Goal: Navigation & Orientation: Understand site structure

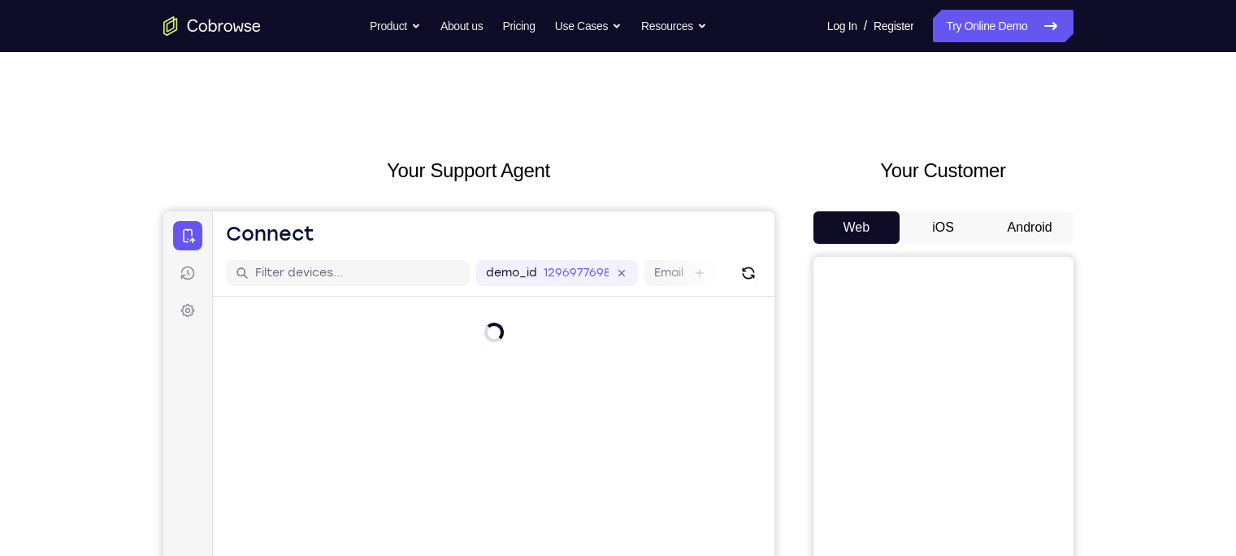
click at [1026, 218] on button "Android" at bounding box center [1030, 227] width 87 height 33
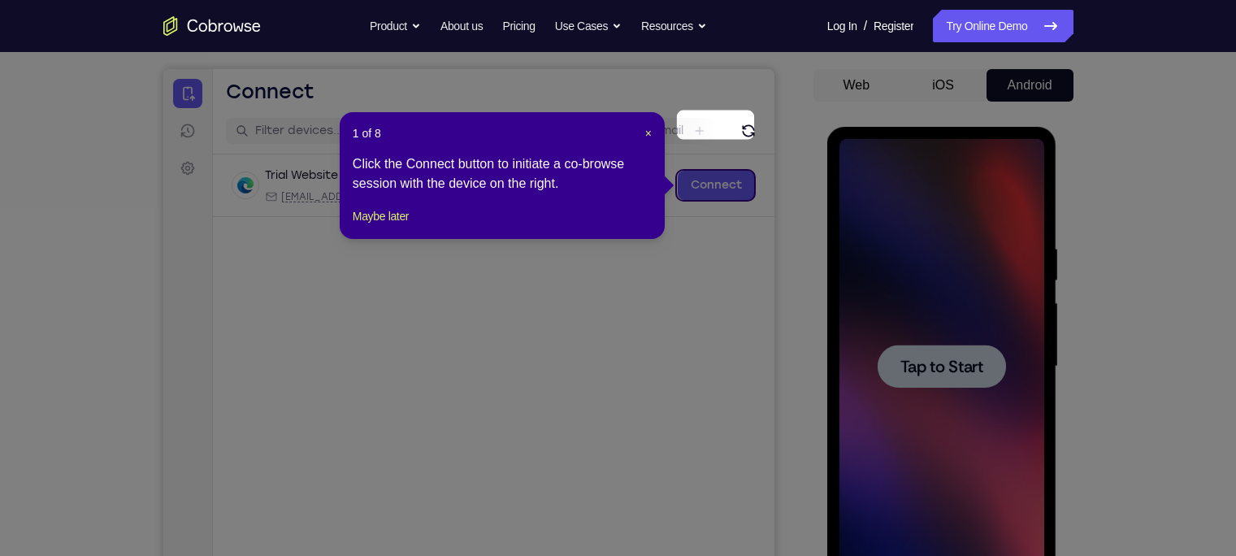
scroll to position [202, 0]
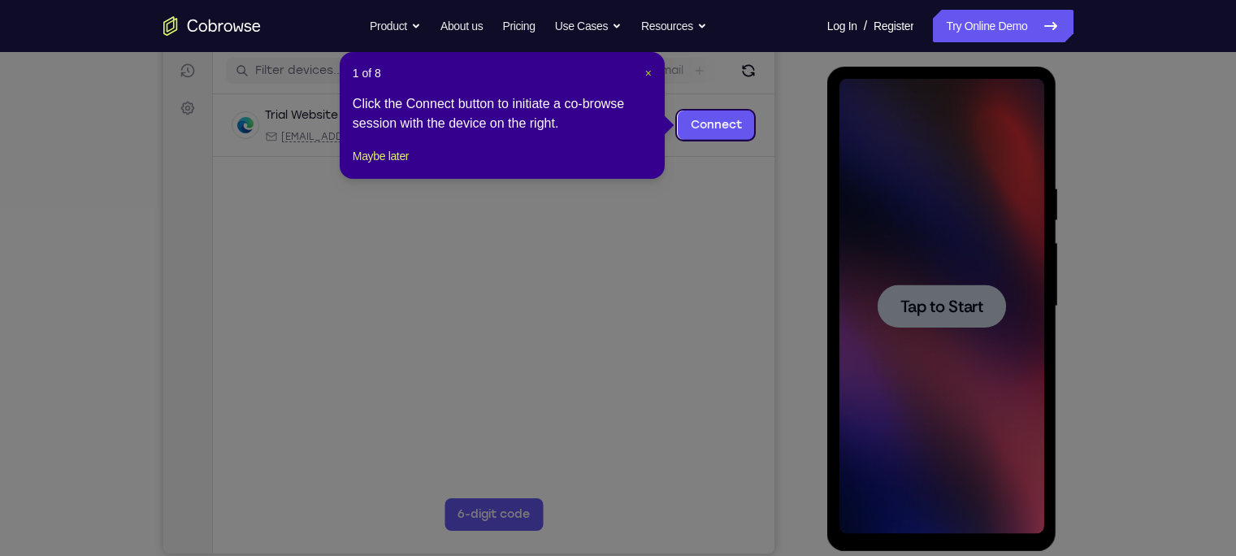
click at [645, 73] on span "×" at bounding box center [648, 73] width 7 height 13
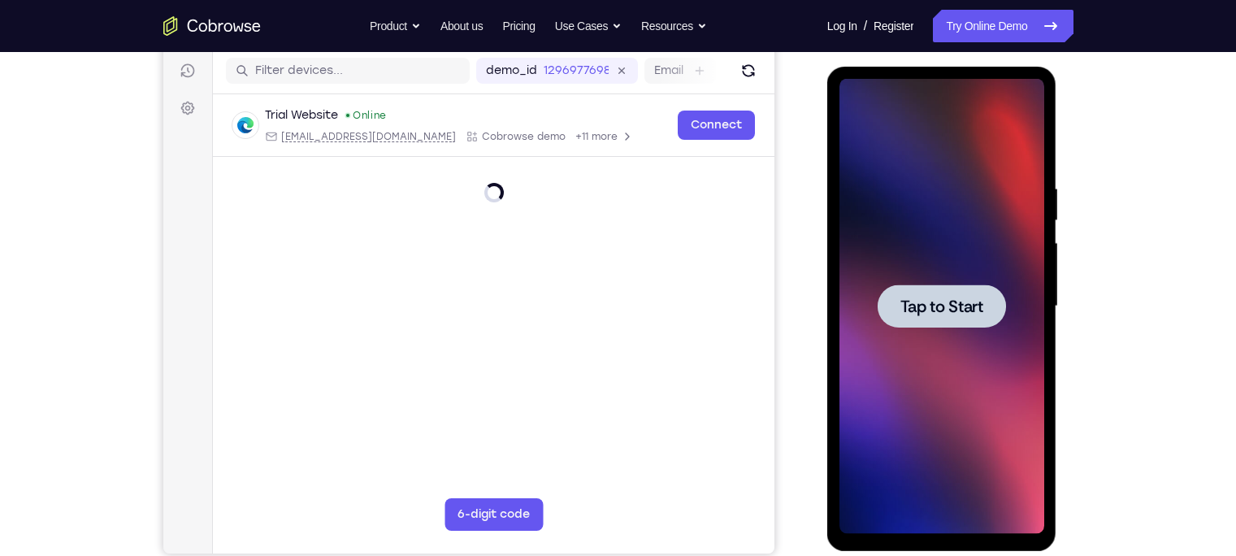
click at [903, 274] on div at bounding box center [941, 306] width 205 height 455
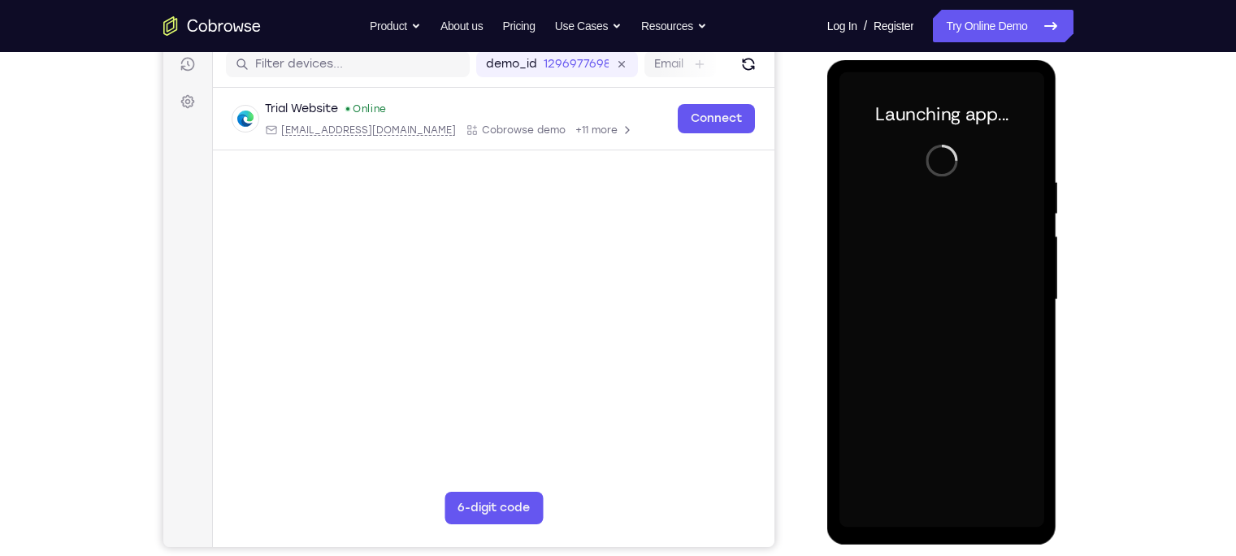
scroll to position [208, 0]
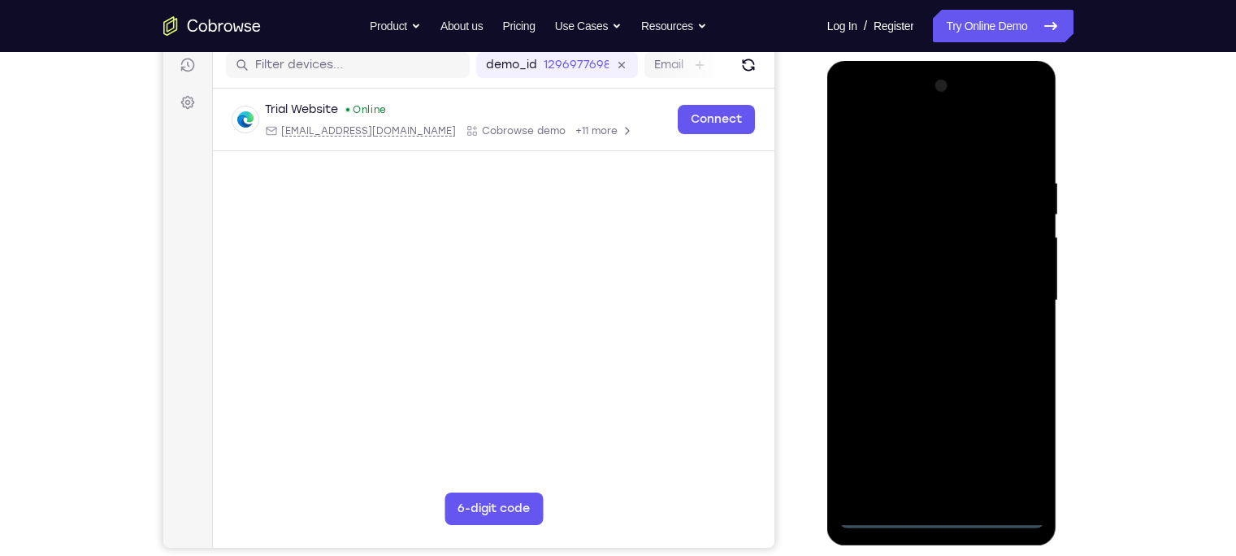
click at [943, 516] on div at bounding box center [941, 300] width 205 height 455
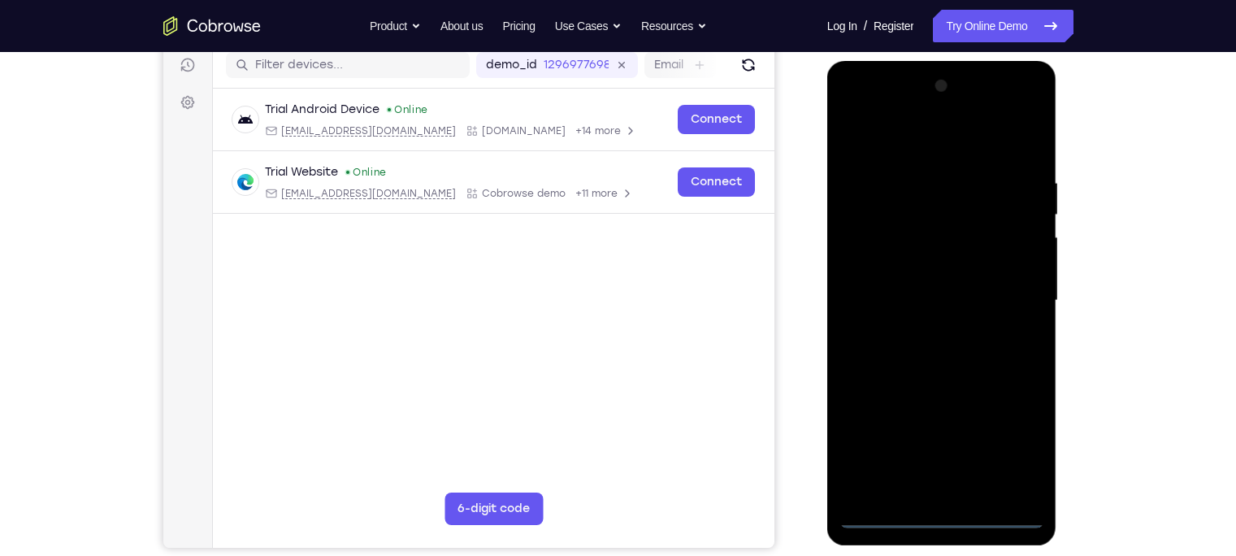
click at [1005, 443] on div at bounding box center [941, 300] width 205 height 455
drag, startPoint x: 1005, startPoint y: 443, endPoint x: 1008, endPoint y: 232, distance: 211.3
click at [1008, 232] on div at bounding box center [941, 300] width 205 height 455
click at [1033, 112] on div at bounding box center [941, 300] width 205 height 455
click at [1031, 112] on div at bounding box center [941, 300] width 205 height 455
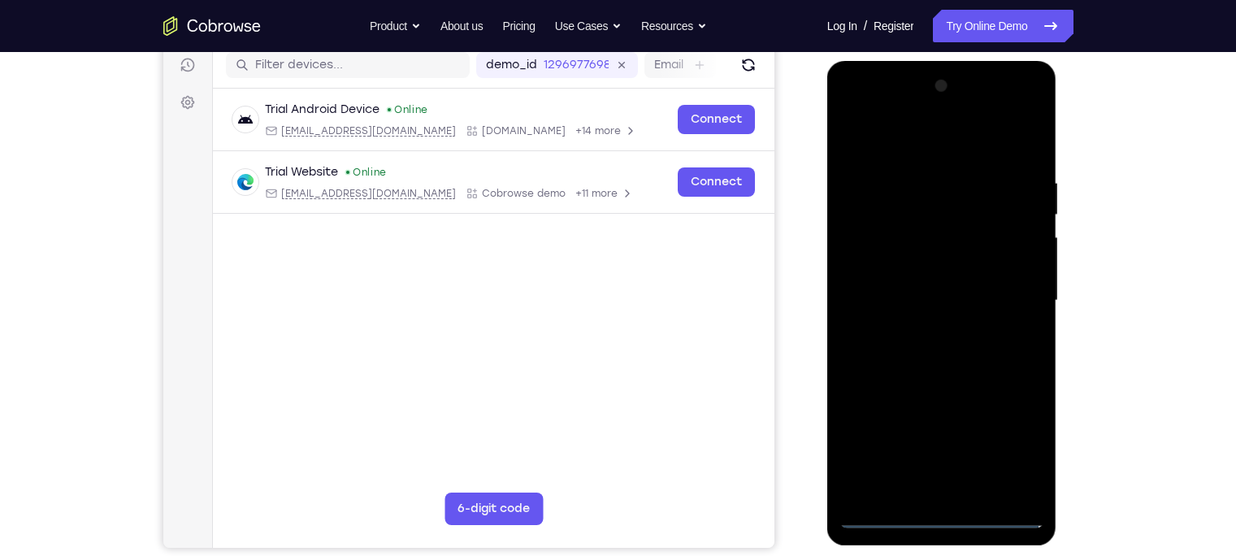
click at [987, 134] on div at bounding box center [941, 300] width 205 height 455
click at [939, 110] on div at bounding box center [941, 300] width 205 height 455
click at [927, 329] on div at bounding box center [941, 300] width 205 height 455
click at [930, 276] on div at bounding box center [941, 300] width 205 height 455
click at [927, 275] on div at bounding box center [941, 300] width 205 height 455
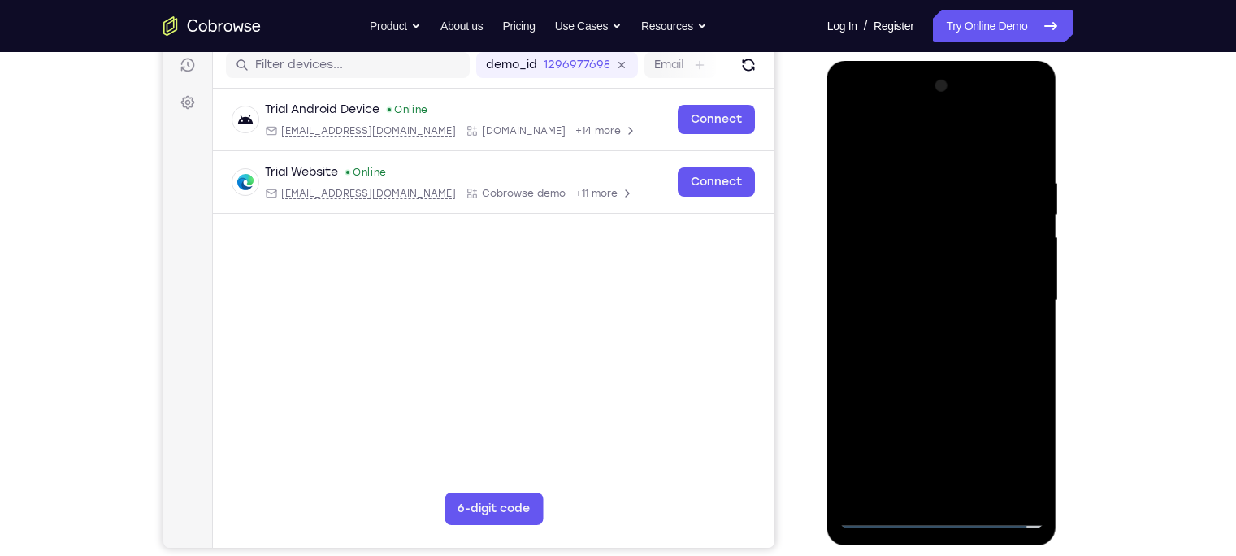
click at [911, 297] on div at bounding box center [941, 300] width 205 height 455
click at [959, 366] on div at bounding box center [941, 300] width 205 height 455
drag, startPoint x: 959, startPoint y: 297, endPoint x: 926, endPoint y: 367, distance: 77.4
click at [926, 367] on div at bounding box center [941, 300] width 205 height 455
click at [907, 492] on div at bounding box center [941, 300] width 205 height 455
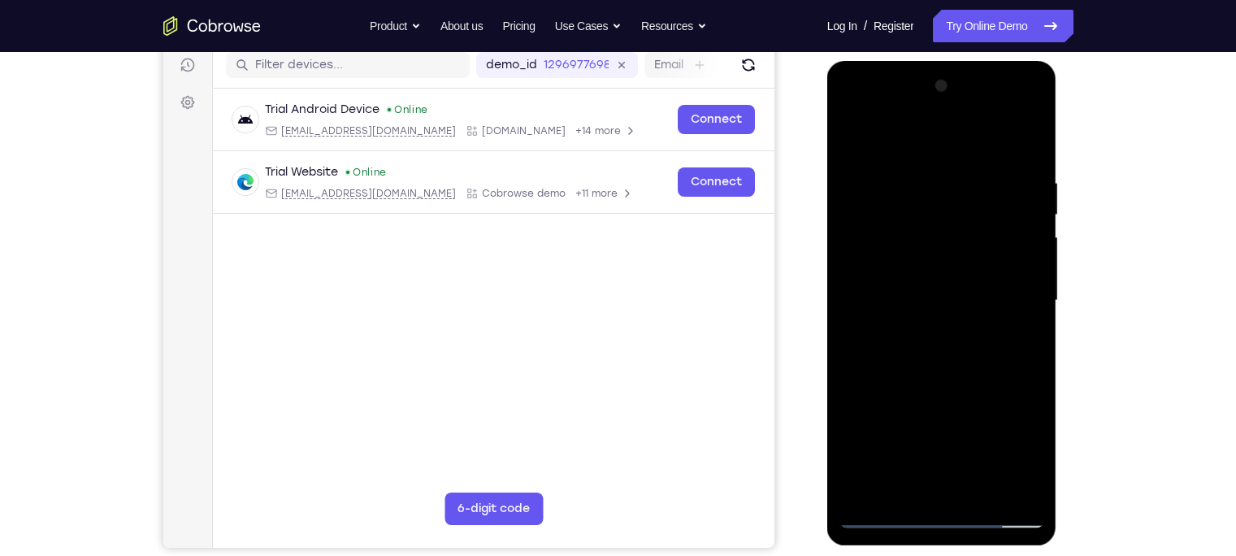
click at [912, 140] on div at bounding box center [941, 300] width 205 height 455
click at [1026, 132] on div at bounding box center [941, 300] width 205 height 455
click at [1020, 495] on div at bounding box center [941, 300] width 205 height 455
click at [853, 133] on div at bounding box center [941, 300] width 205 height 455
drag, startPoint x: 939, startPoint y: 393, endPoint x: 935, endPoint y: 159, distance: 234.1
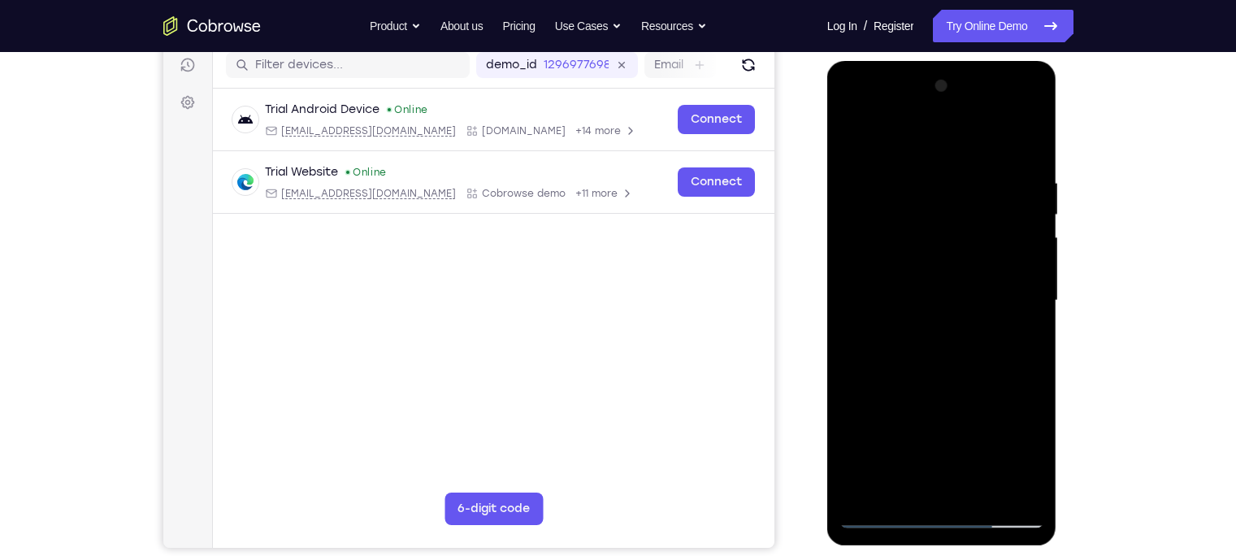
click at [935, 159] on div at bounding box center [941, 300] width 205 height 455
drag, startPoint x: 939, startPoint y: 400, endPoint x: 955, endPoint y: 199, distance: 201.4
click at [955, 199] on div at bounding box center [941, 300] width 205 height 455
drag, startPoint x: 950, startPoint y: 390, endPoint x: 930, endPoint y: 204, distance: 187.1
click at [930, 204] on div at bounding box center [941, 300] width 205 height 455
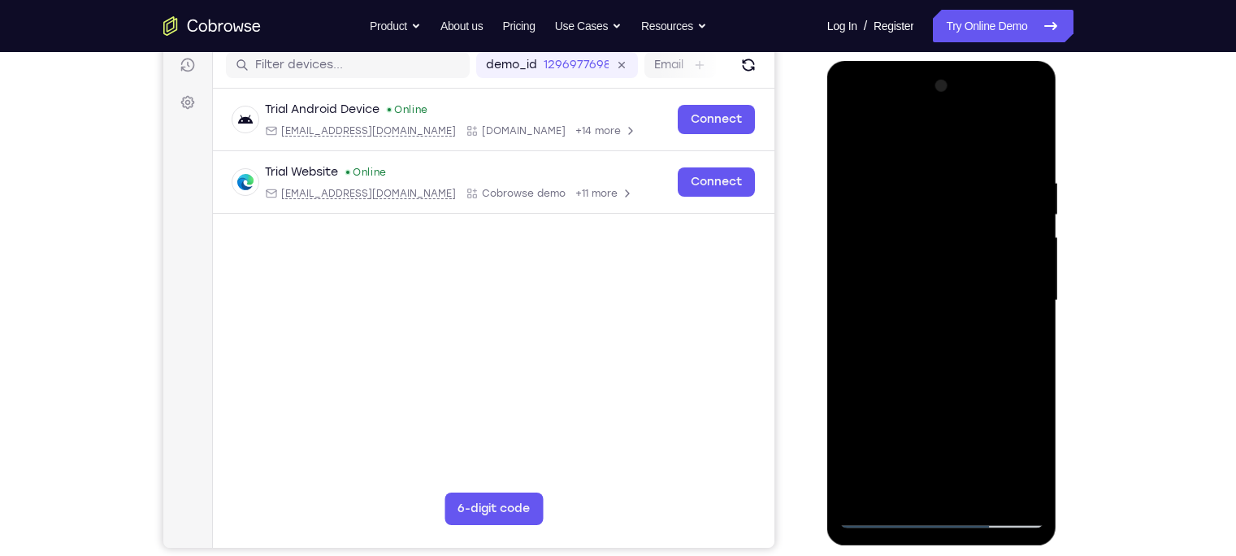
drag, startPoint x: 925, startPoint y: 378, endPoint x: 925, endPoint y: 186, distance: 191.8
click at [925, 186] on div at bounding box center [941, 300] width 205 height 455
click at [890, 447] on div at bounding box center [941, 300] width 205 height 455
click at [943, 328] on div at bounding box center [941, 300] width 205 height 455
click at [1008, 117] on div at bounding box center [941, 300] width 205 height 455
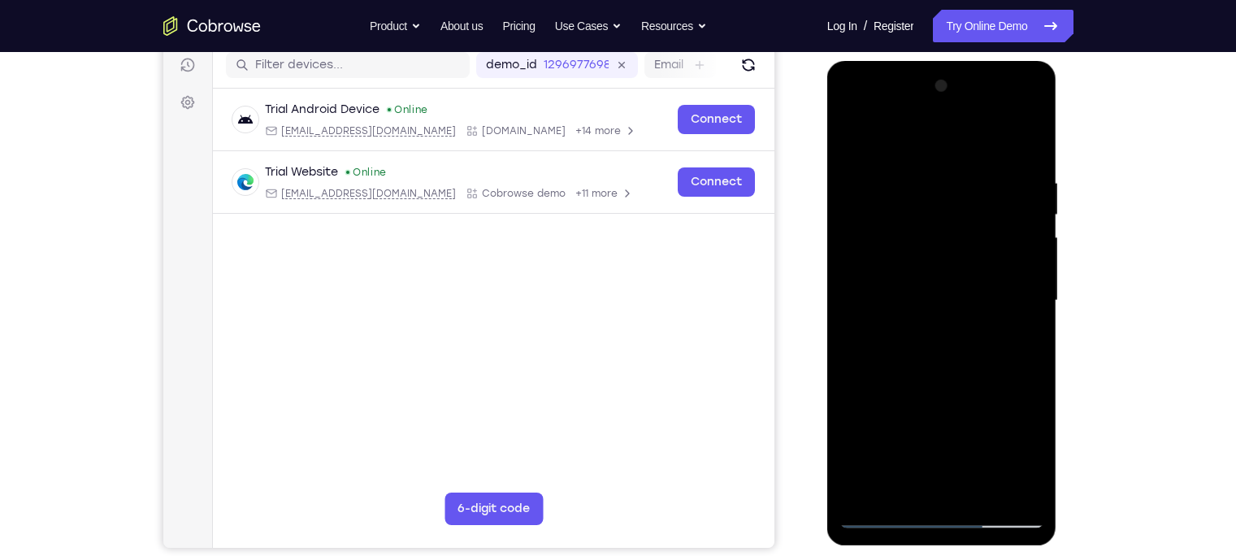
click at [857, 111] on div at bounding box center [941, 300] width 205 height 455
click at [926, 109] on div at bounding box center [941, 300] width 205 height 455
click at [914, 310] on div at bounding box center [941, 300] width 205 height 455
click at [922, 289] on div at bounding box center [941, 300] width 205 height 455
click at [918, 314] on div at bounding box center [941, 300] width 205 height 455
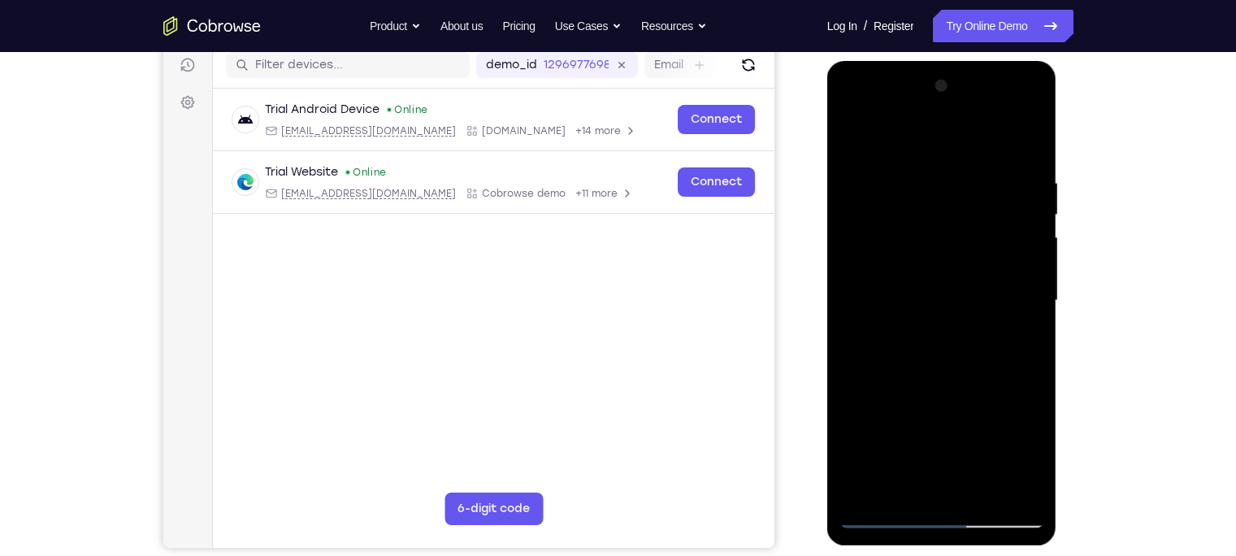
click at [939, 336] on div at bounding box center [941, 300] width 205 height 455
click at [904, 256] on div at bounding box center [941, 300] width 205 height 455
click at [911, 320] on div at bounding box center [941, 300] width 205 height 455
click at [889, 371] on div at bounding box center [941, 300] width 205 height 455
click at [918, 378] on div at bounding box center [941, 300] width 205 height 455
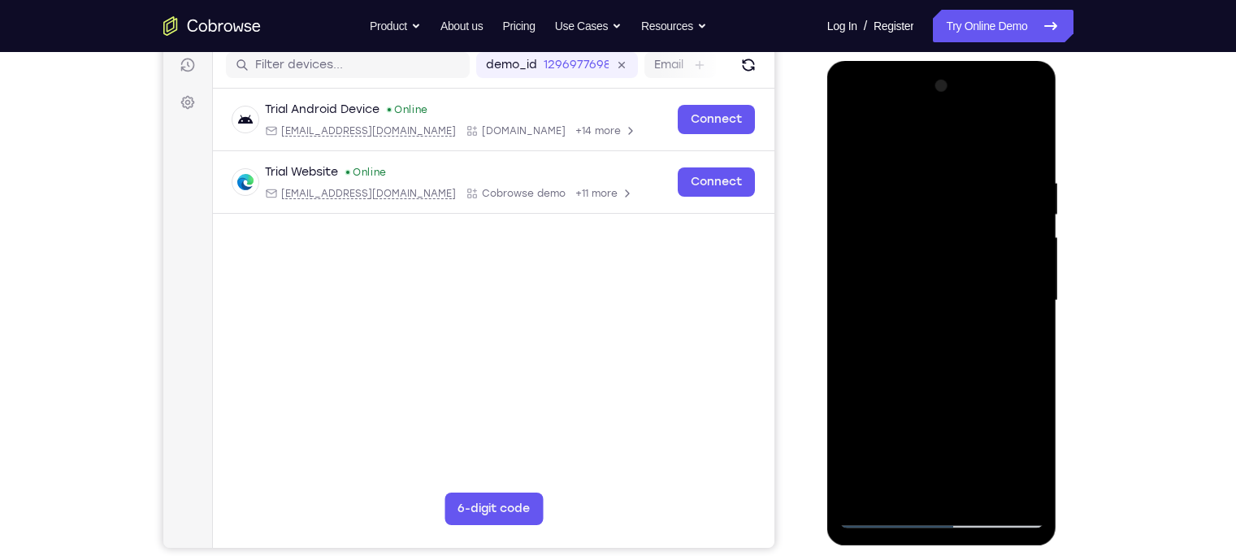
click at [943, 288] on div at bounding box center [941, 300] width 205 height 455
drag, startPoint x: 955, startPoint y: 384, endPoint x: 945, endPoint y: 254, distance: 131.2
click at [945, 254] on div at bounding box center [941, 300] width 205 height 455
click at [944, 481] on div at bounding box center [941, 300] width 205 height 455
click at [904, 290] on div at bounding box center [941, 300] width 205 height 455
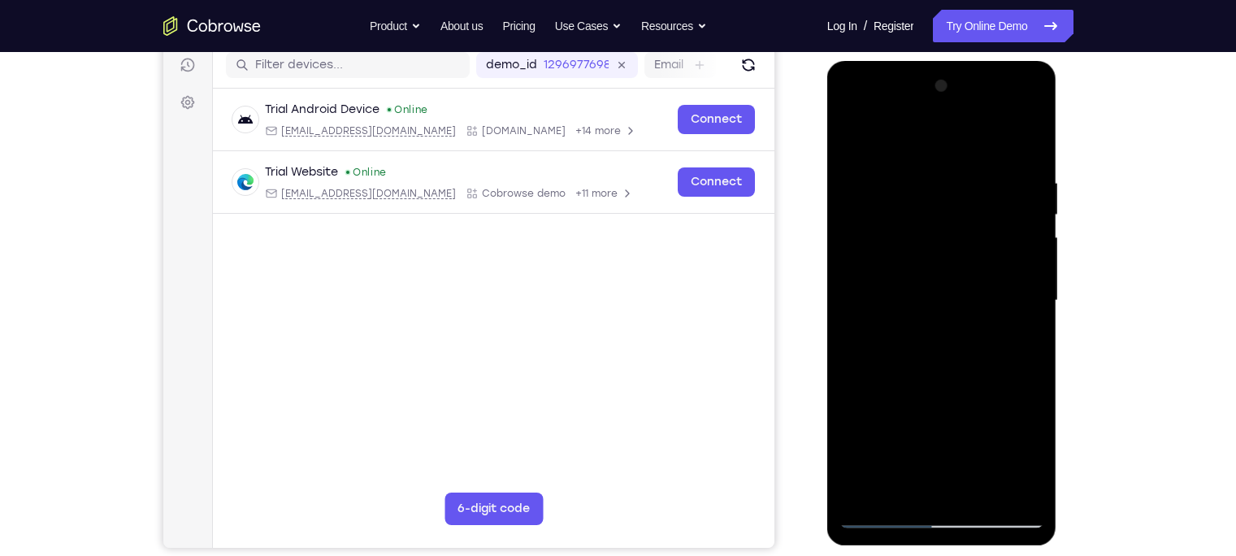
click at [930, 280] on div at bounding box center [941, 300] width 205 height 455
click at [883, 309] on div at bounding box center [941, 300] width 205 height 455
click at [922, 284] on div at bounding box center [941, 300] width 205 height 455
click at [943, 344] on div at bounding box center [941, 300] width 205 height 455
drag, startPoint x: 947, startPoint y: 157, endPoint x: 946, endPoint y: 380, distance: 223.5
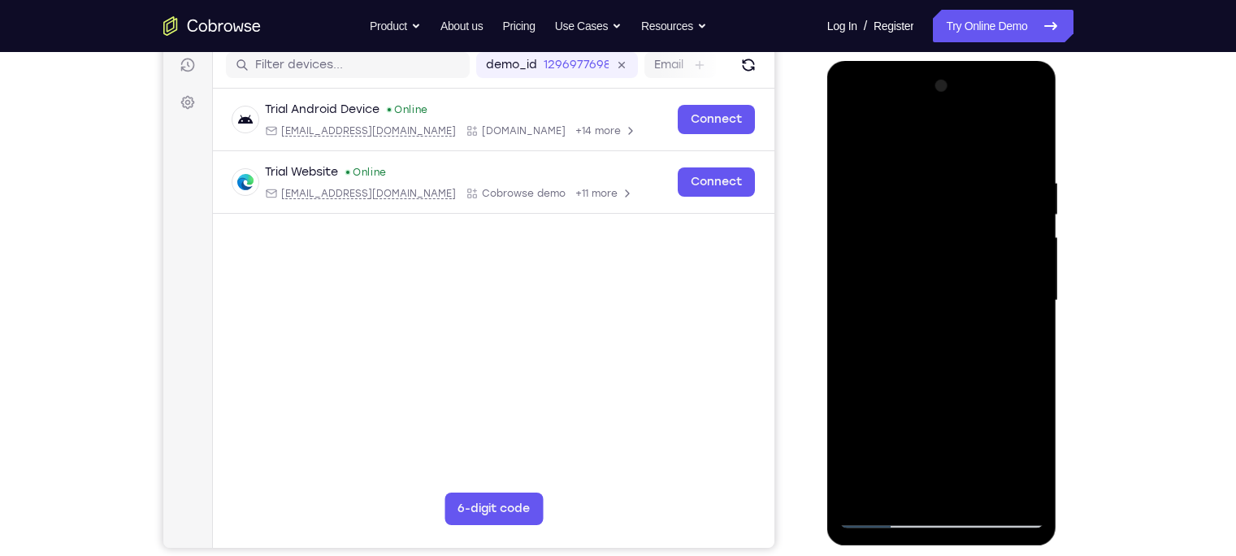
click at [946, 380] on div at bounding box center [941, 300] width 205 height 455
drag, startPoint x: 951, startPoint y: 163, endPoint x: 972, endPoint y: 359, distance: 197.8
click at [972, 359] on div at bounding box center [941, 300] width 205 height 455
click at [1009, 138] on div at bounding box center [941, 300] width 205 height 455
drag, startPoint x: 955, startPoint y: 266, endPoint x: 936, endPoint y: 176, distance: 92.1
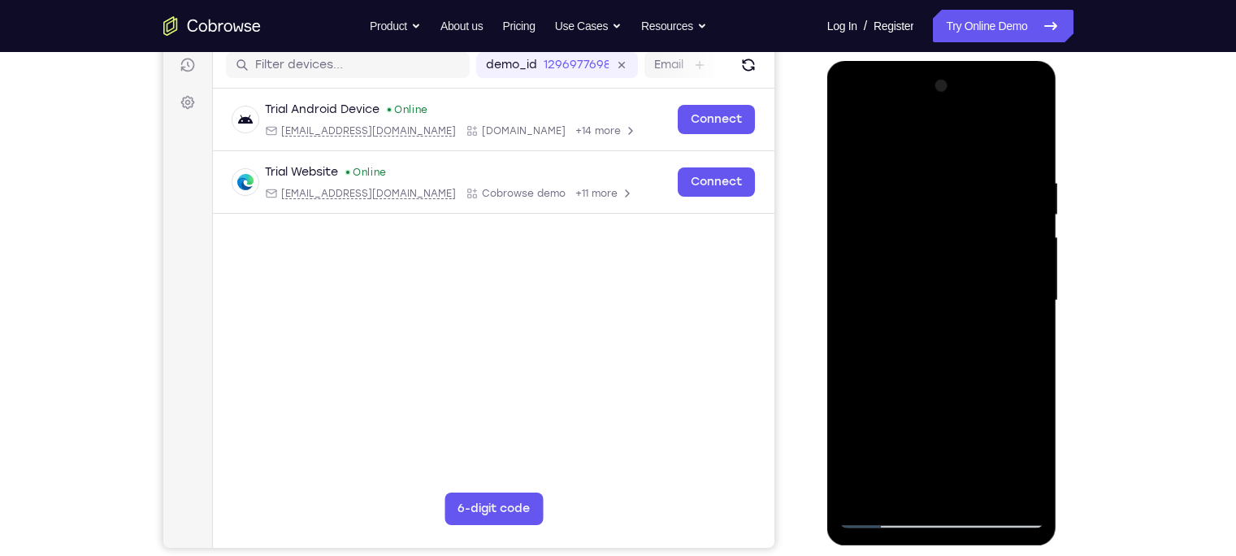
click at [936, 176] on div at bounding box center [941, 300] width 205 height 455
drag, startPoint x: 951, startPoint y: 248, endPoint x: 948, endPoint y: 167, distance: 80.5
click at [948, 167] on div at bounding box center [941, 300] width 205 height 455
drag, startPoint x: 955, startPoint y: 256, endPoint x: 955, endPoint y: 169, distance: 87.0
click at [955, 169] on div at bounding box center [941, 300] width 205 height 455
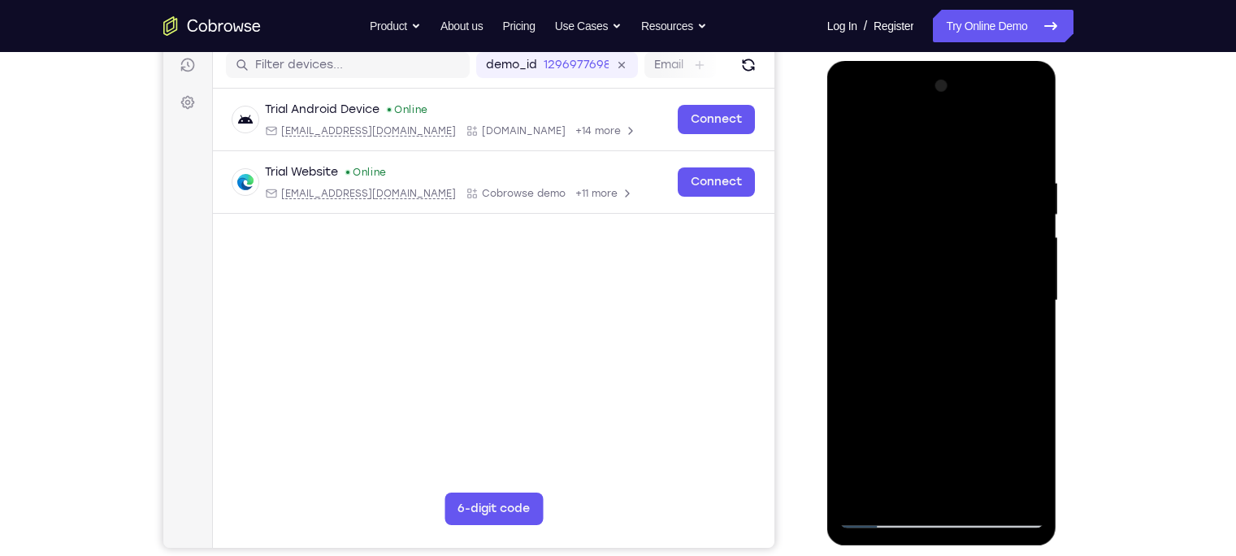
drag, startPoint x: 955, startPoint y: 248, endPoint x: 955, endPoint y: 197, distance: 50.4
click at [955, 197] on div at bounding box center [941, 300] width 205 height 455
drag, startPoint x: 959, startPoint y: 237, endPoint x: 948, endPoint y: 373, distance: 136.2
click at [948, 373] on div at bounding box center [941, 300] width 205 height 455
drag, startPoint x: 930, startPoint y: 191, endPoint x: 942, endPoint y: 297, distance: 107.1
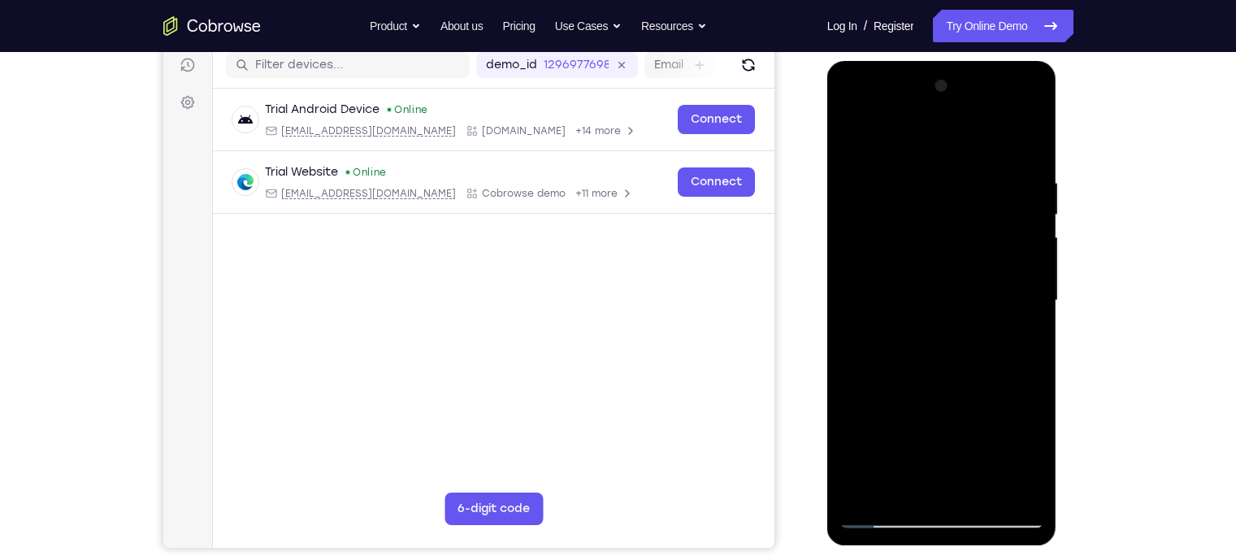
click at [942, 297] on div at bounding box center [941, 300] width 205 height 455
click at [857, 137] on div at bounding box center [941, 300] width 205 height 455
drag, startPoint x: 949, startPoint y: 160, endPoint x: 964, endPoint y: 326, distance: 166.4
click at [964, 326] on div at bounding box center [941, 300] width 205 height 455
drag, startPoint x: 947, startPoint y: 142, endPoint x: 995, endPoint y: 358, distance: 220.8
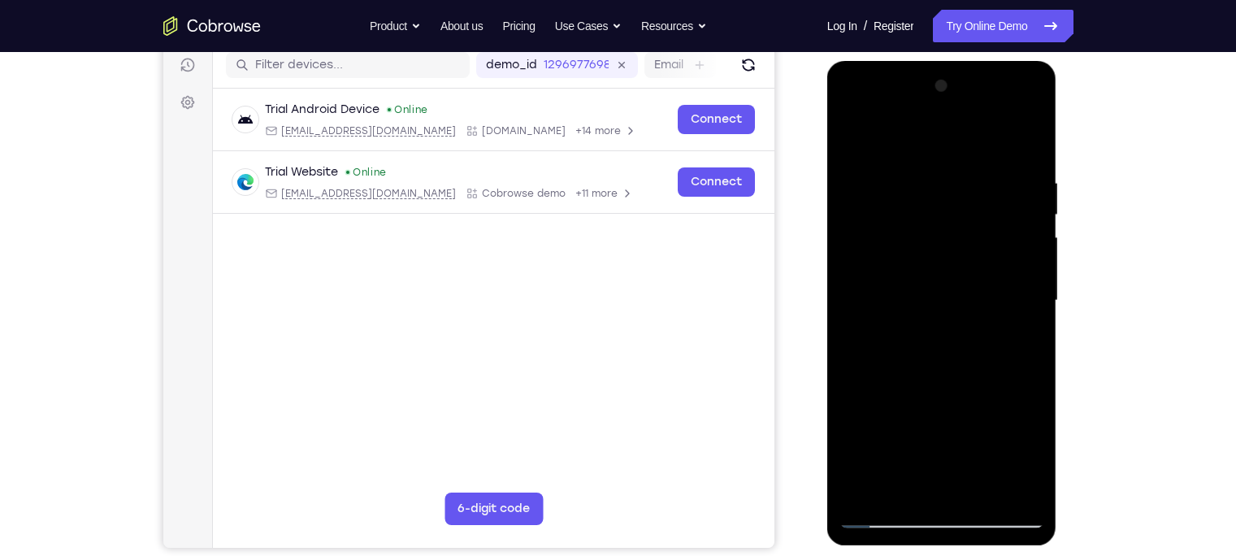
click at [995, 358] on div at bounding box center [941, 300] width 205 height 455
drag, startPoint x: 959, startPoint y: 167, endPoint x: 978, endPoint y: 366, distance: 199.2
click at [978, 366] on div at bounding box center [941, 300] width 205 height 455
click at [1036, 134] on div at bounding box center [941, 300] width 205 height 455
drag, startPoint x: 952, startPoint y: 378, endPoint x: 982, endPoint y: 146, distance: 233.4
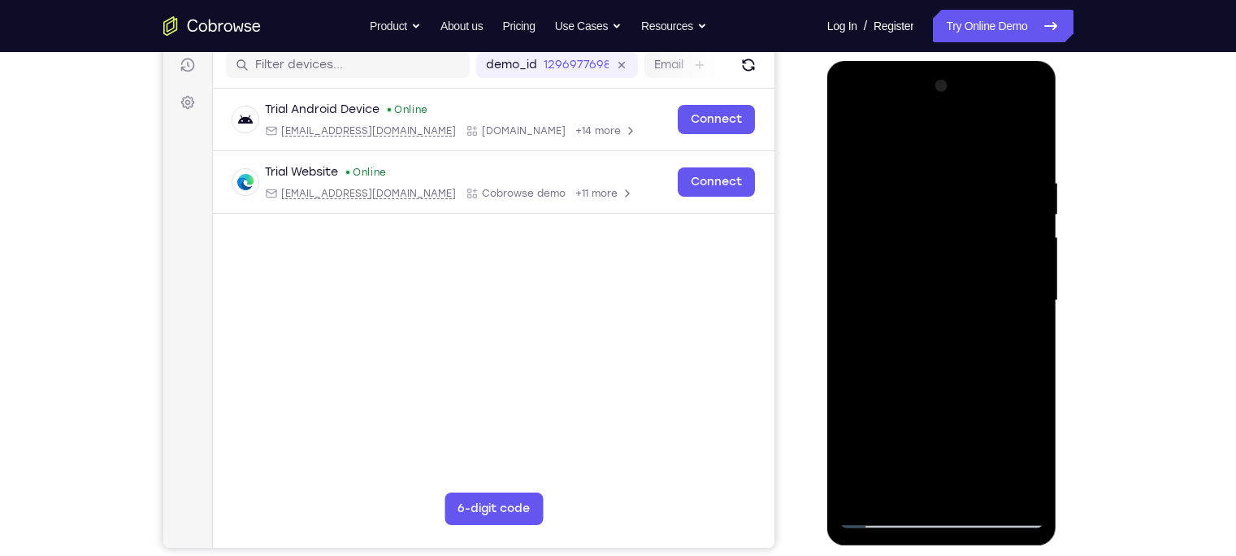
click at [982, 146] on div at bounding box center [941, 300] width 205 height 455
drag, startPoint x: 938, startPoint y: 434, endPoint x: 939, endPoint y: 249, distance: 185.3
click at [939, 249] on div at bounding box center [941, 300] width 205 height 455
drag, startPoint x: 943, startPoint y: 419, endPoint x: 939, endPoint y: 243, distance: 176.4
click at [939, 243] on div at bounding box center [941, 300] width 205 height 455
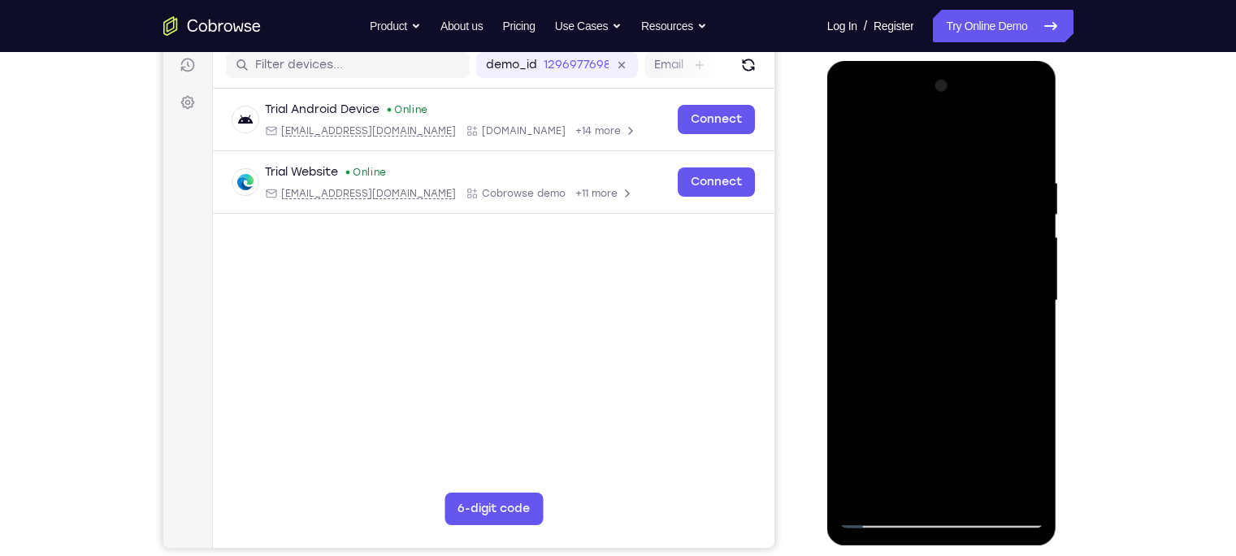
click at [930, 492] on div at bounding box center [941, 300] width 205 height 455
click at [930, 324] on div at bounding box center [941, 300] width 205 height 455
